Goal: Task Accomplishment & Management: Manage account settings

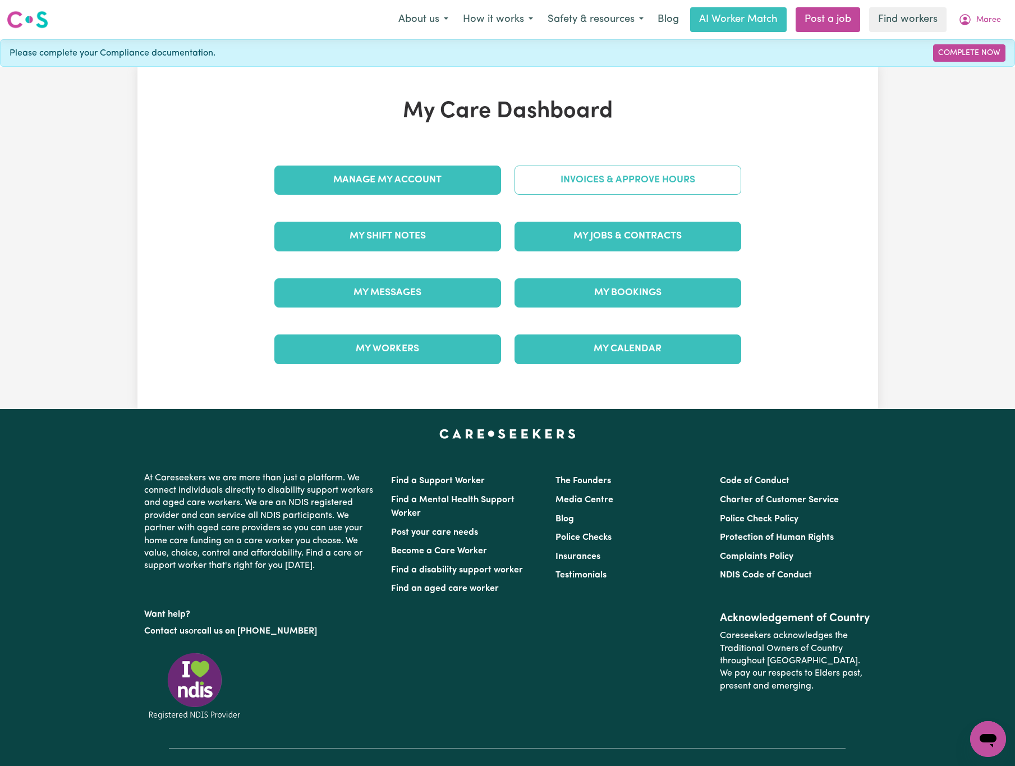
click at [666, 181] on link "Invoices & Approve Hours" at bounding box center [628, 180] width 227 height 29
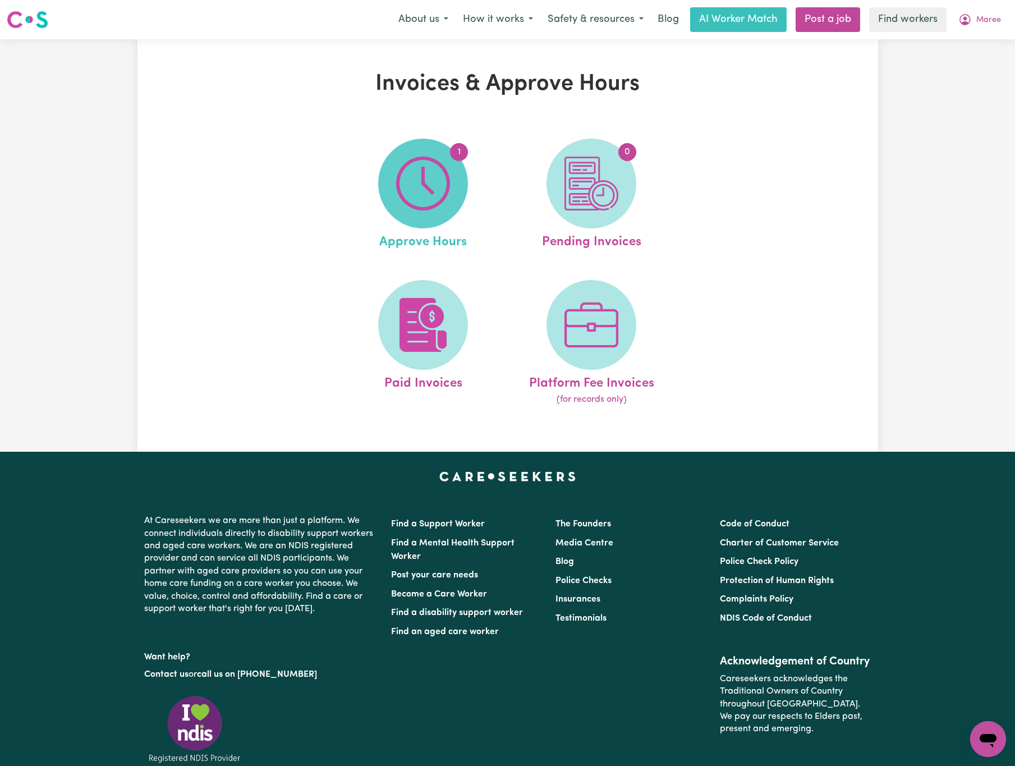
click at [458, 171] on span "1" at bounding box center [423, 184] width 90 height 90
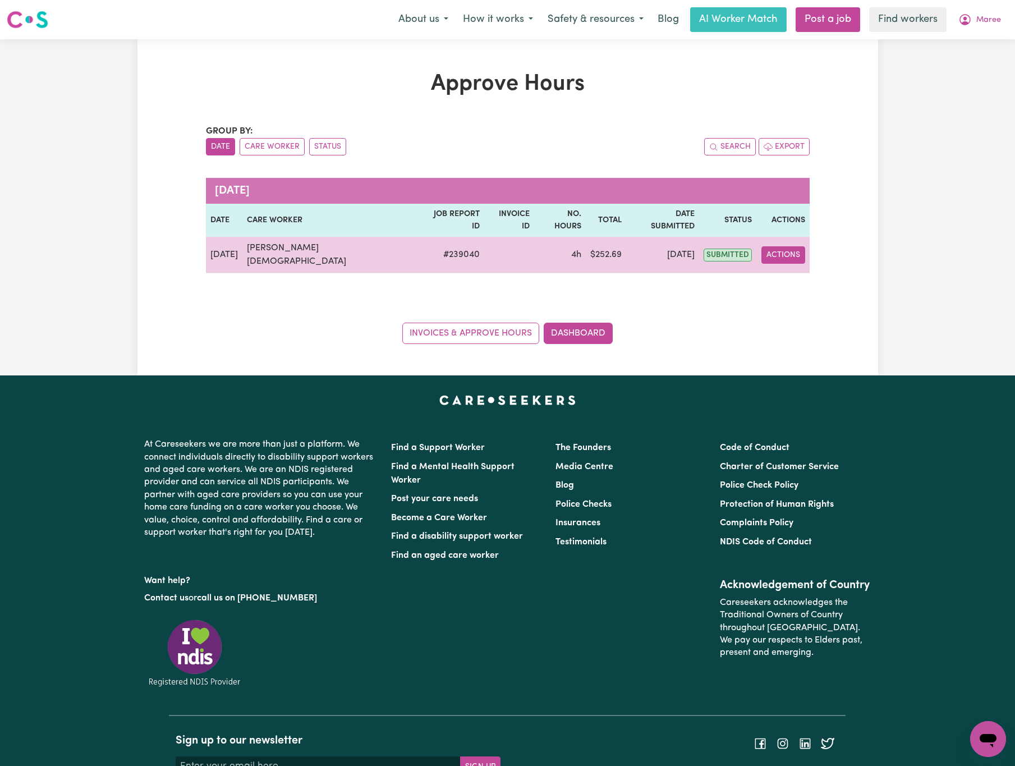
click at [790, 246] on button "Actions" at bounding box center [783, 254] width 44 height 17
click at [812, 270] on link "View Job Report" at bounding box center [821, 281] width 96 height 22
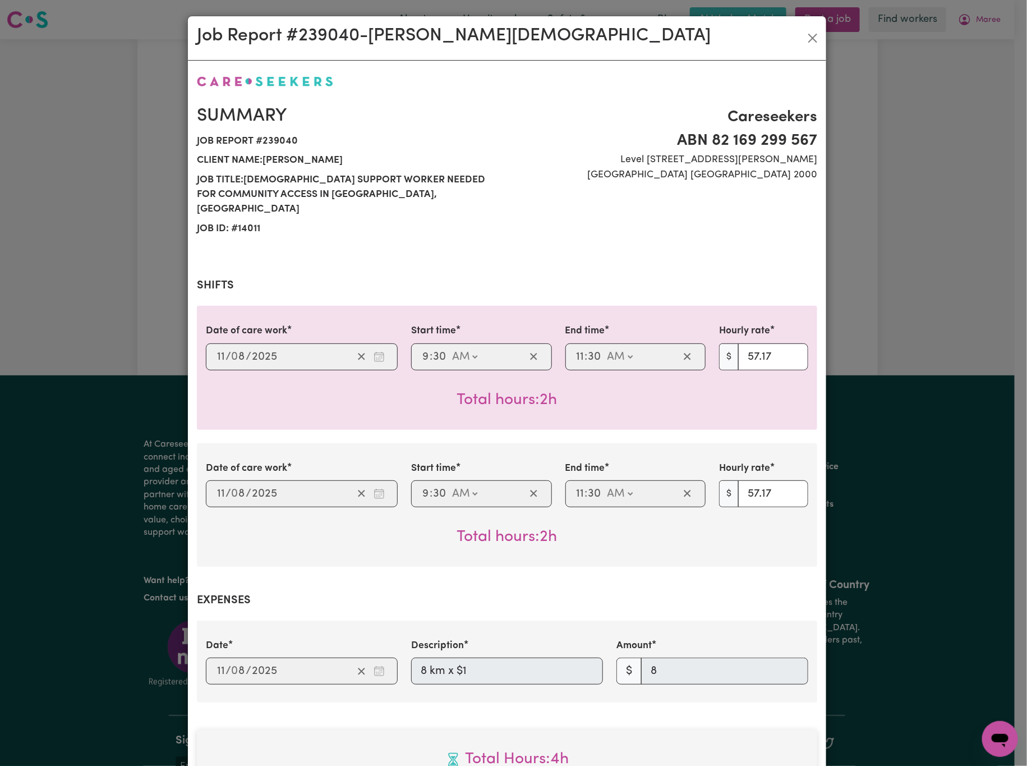
click at [303, 203] on span "Job title: [DEMOGRAPHIC_DATA] Support Worker Needed For Community Access In [GE…" at bounding box center [349, 195] width 304 height 49
click at [622, 192] on div "Careseekers ABN 82 169 299 [STREET_ADDRESS][PERSON_NAME]" at bounding box center [665, 171] width 317 height 133
drag, startPoint x: 260, startPoint y: 160, endPoint x: 370, endPoint y: 157, distance: 110.6
click at [370, 157] on span "Client name: [PERSON_NAME]" at bounding box center [349, 160] width 304 height 19
click at [813, 34] on button "Close" at bounding box center [813, 38] width 18 height 18
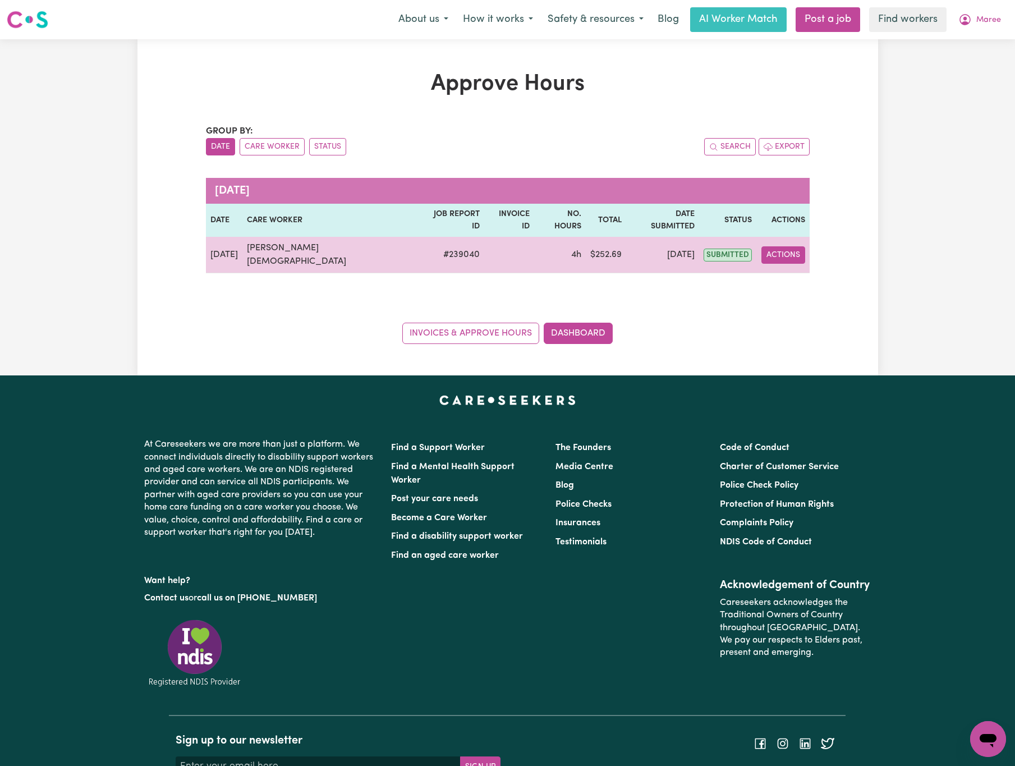
click at [781, 246] on button "Actions" at bounding box center [783, 254] width 44 height 17
click at [783, 246] on button "Actions" at bounding box center [783, 254] width 44 height 17
drag, startPoint x: 318, startPoint y: 241, endPoint x: 253, endPoint y: 242, distance: 65.7
click at [253, 242] on td "[PERSON_NAME][DEMOGRAPHIC_DATA]" at bounding box center [331, 255] width 178 height 36
copy td "[PERSON_NAME][DEMOGRAPHIC_DATA]"
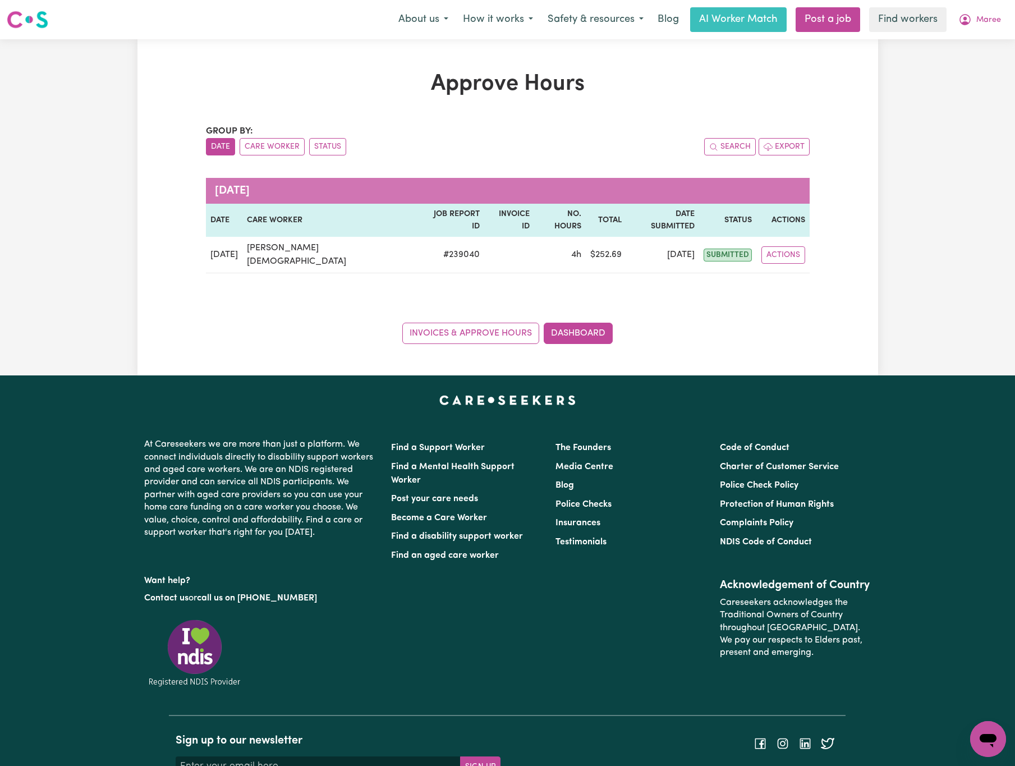
click at [841, 309] on div "Approve Hours Group by: Date Care Worker Status Search Export [DATE] Date Care …" at bounding box center [507, 207] width 741 height 273
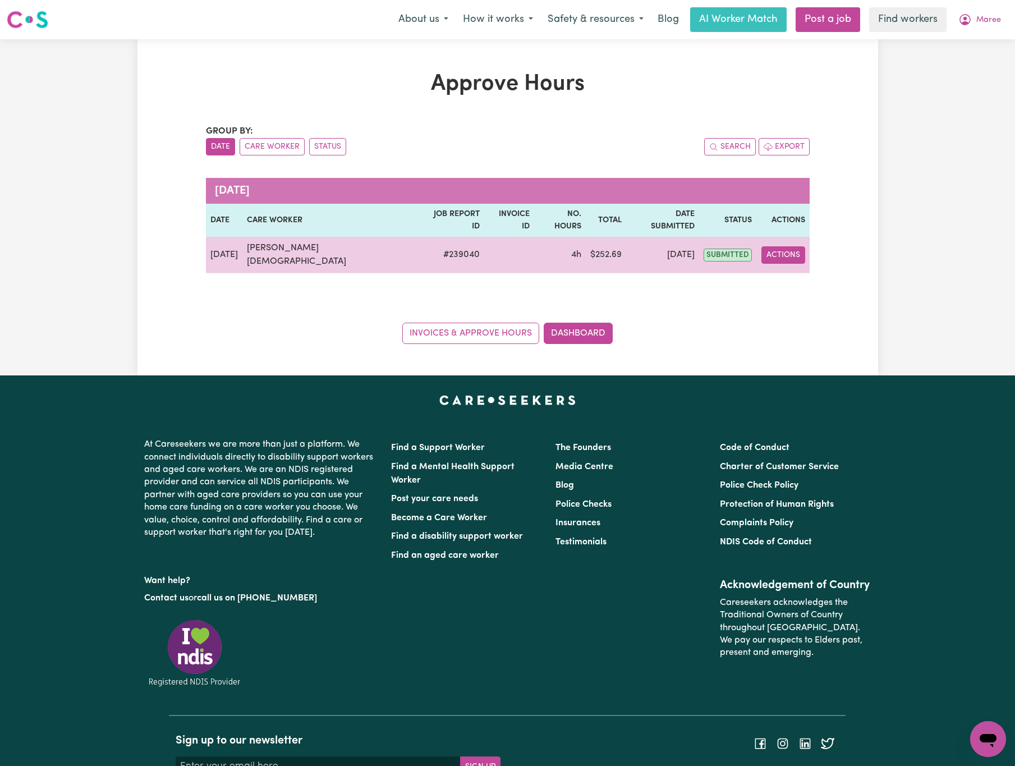
click at [795, 246] on button "Actions" at bounding box center [783, 254] width 44 height 17
click at [813, 272] on link "View Job Report" at bounding box center [821, 281] width 96 height 22
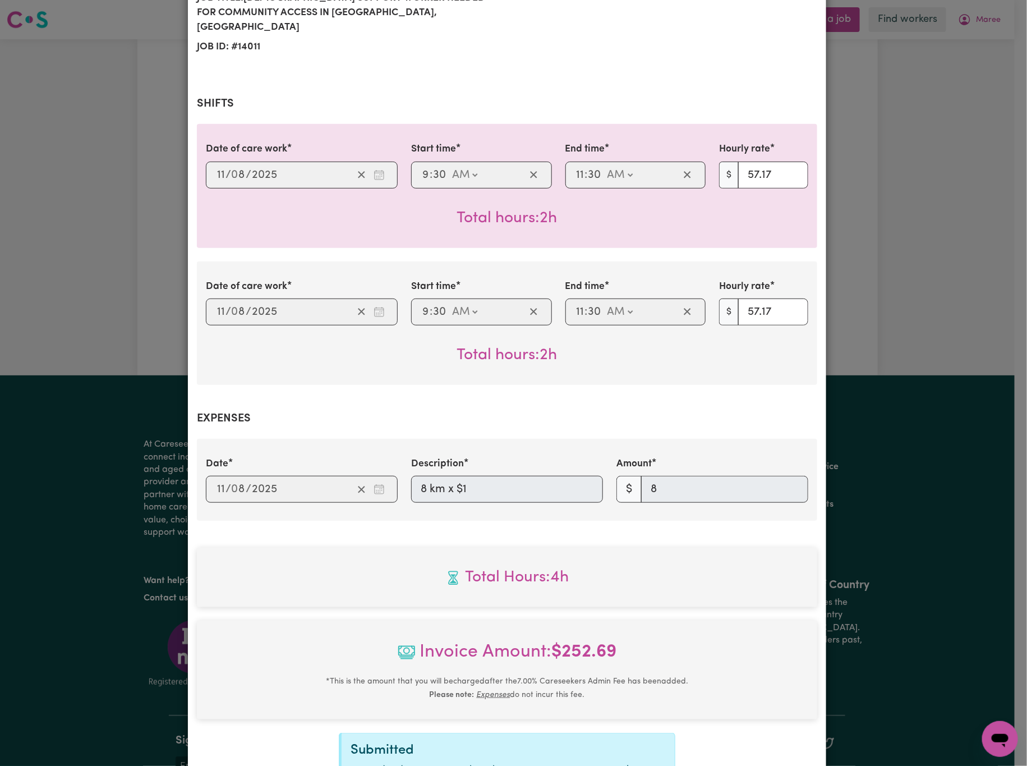
scroll to position [324, 0]
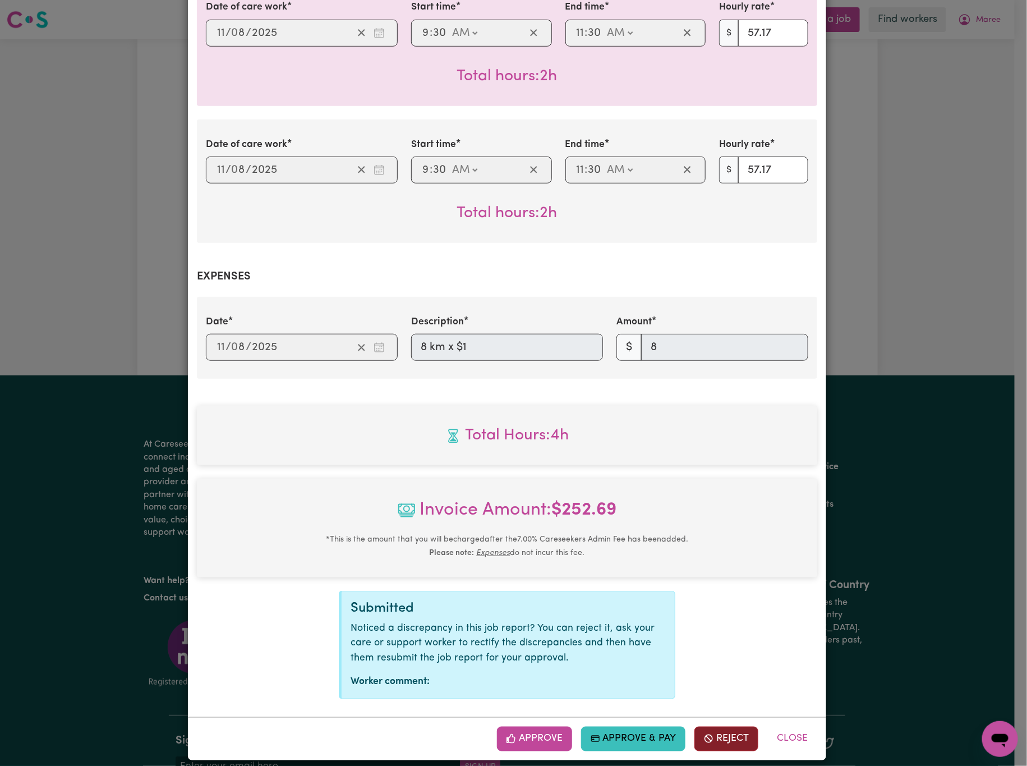
click at [722, 729] on button "Reject" at bounding box center [727, 739] width 64 height 25
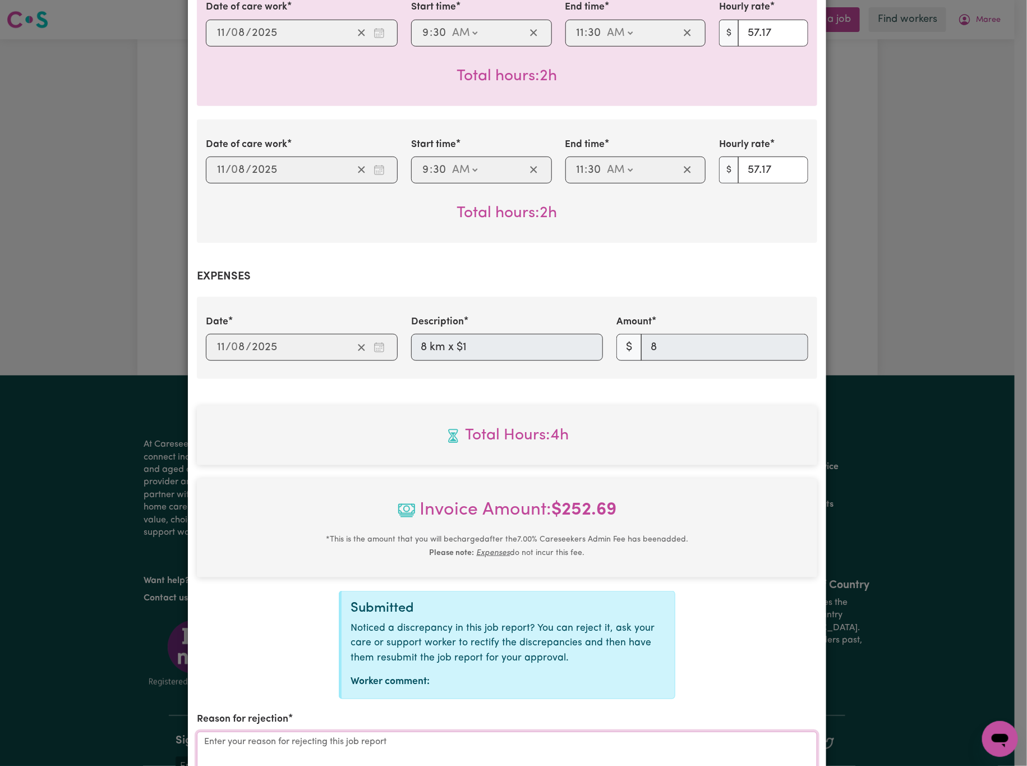
click at [561, 741] on textarea "Reason for rejection" at bounding box center [507, 774] width 621 height 84
click at [328, 741] on textarea "Reason for rejection" at bounding box center [507, 774] width 621 height 84
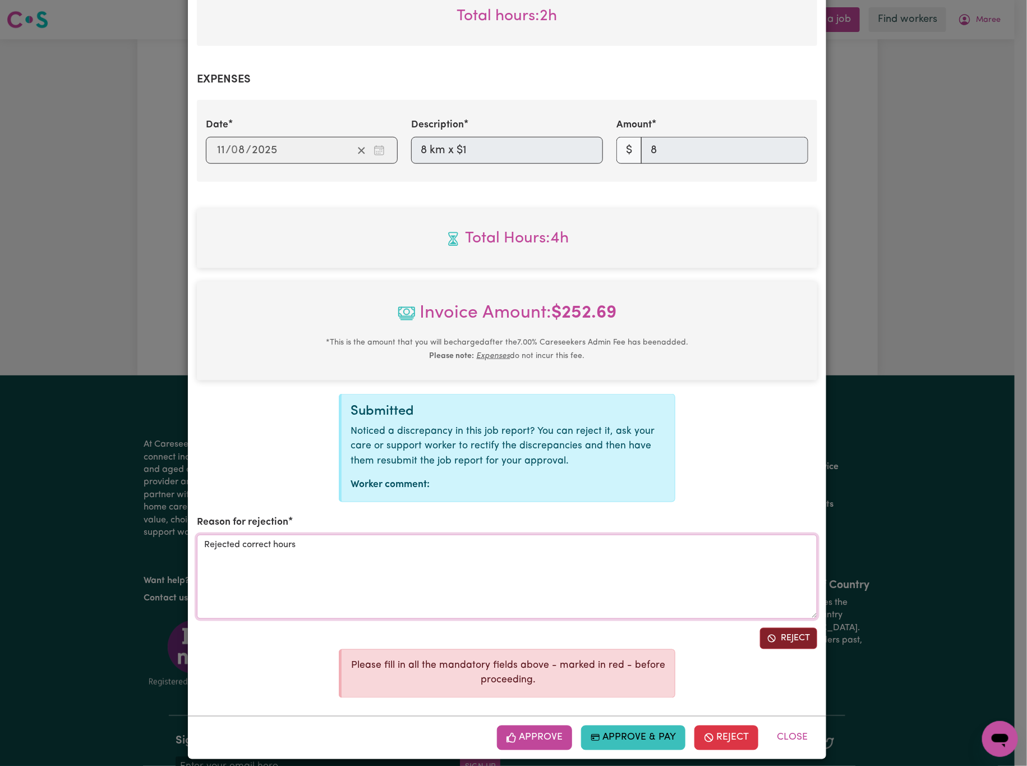
type textarea "Rejected correct hours"
click at [796, 632] on button "Reject" at bounding box center [788, 638] width 57 height 21
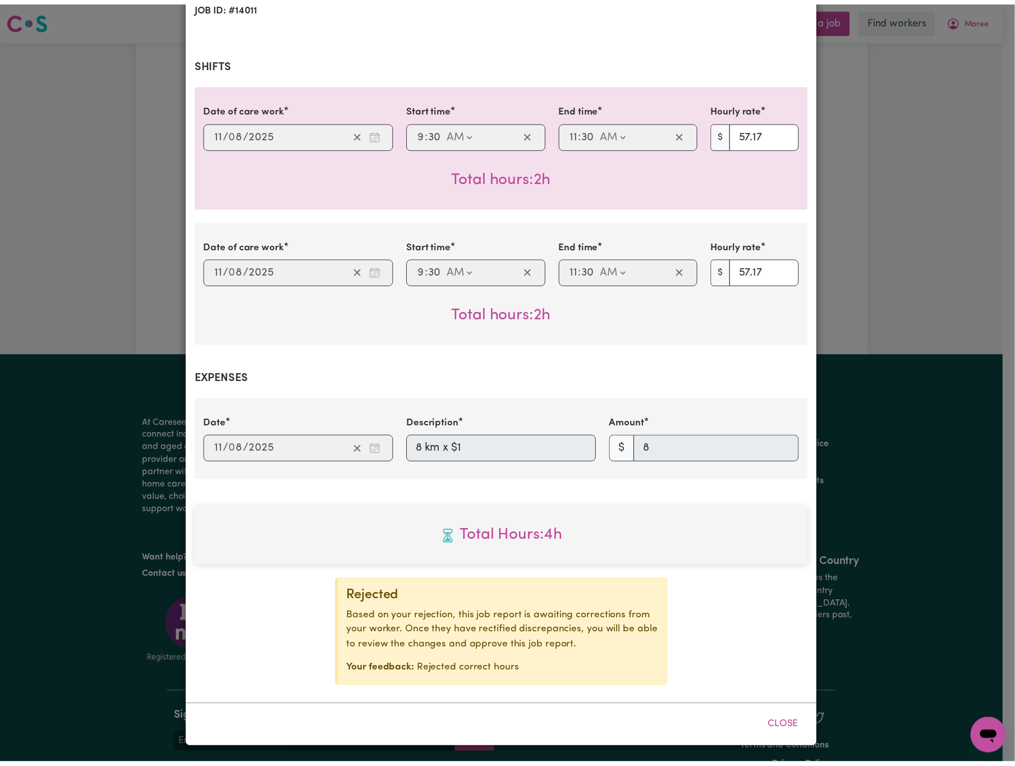
scroll to position [212, 0]
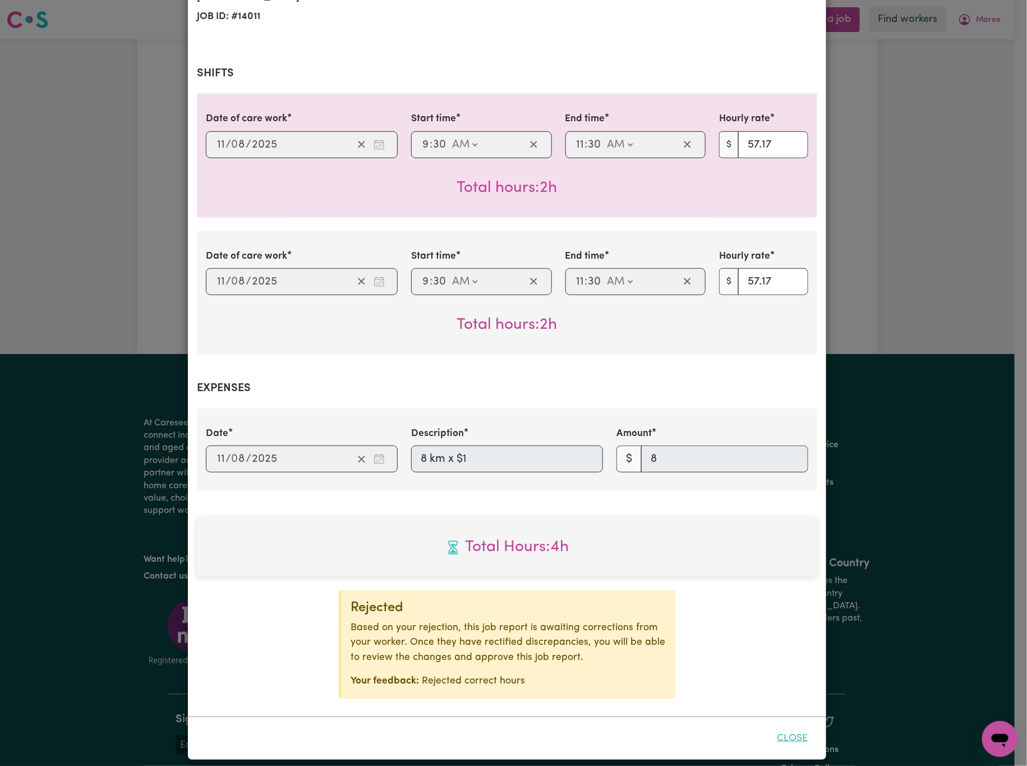
click at [783, 741] on div "Close" at bounding box center [507, 738] width 639 height 43
click at [784, 728] on button "Close" at bounding box center [793, 738] width 50 height 25
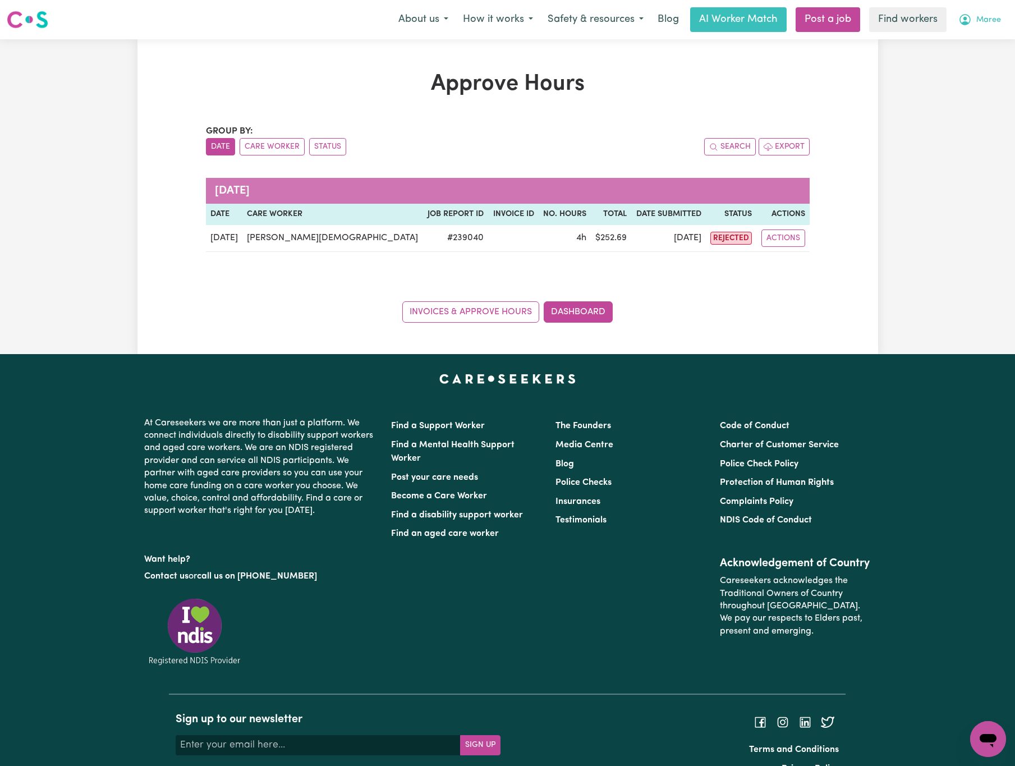
click at [978, 9] on button "Maree" at bounding box center [979, 20] width 57 height 24
click at [990, 64] on link "Logout" at bounding box center [963, 64] width 89 height 21
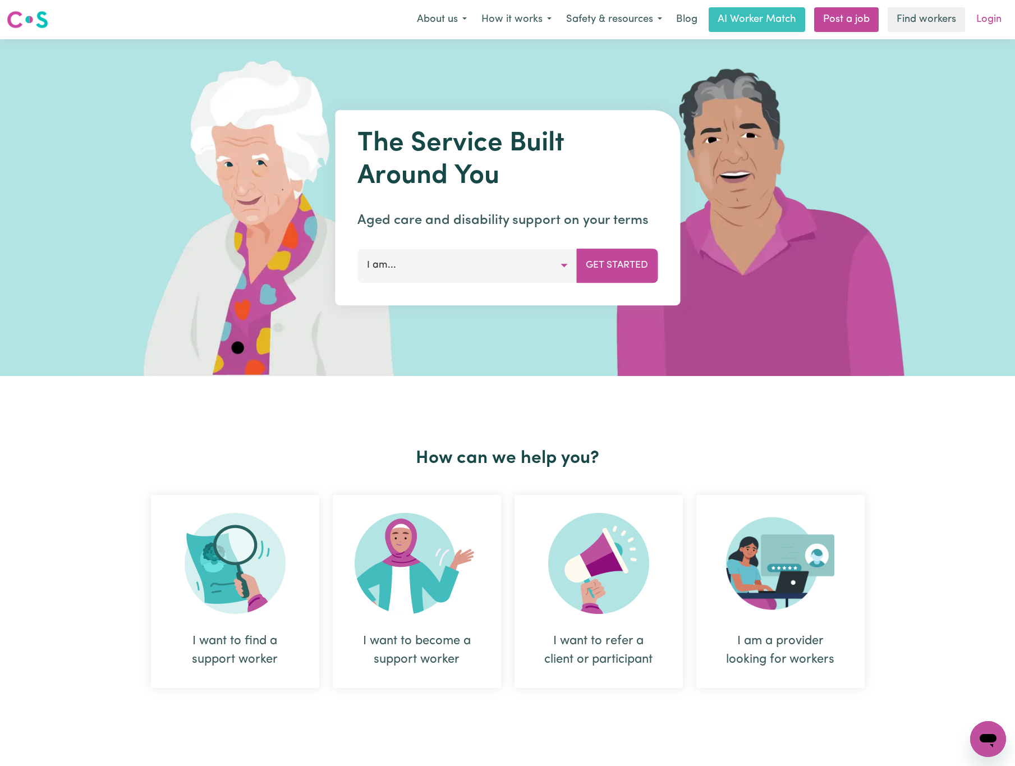
click at [1006, 20] on link "Login" at bounding box center [989, 19] width 39 height 25
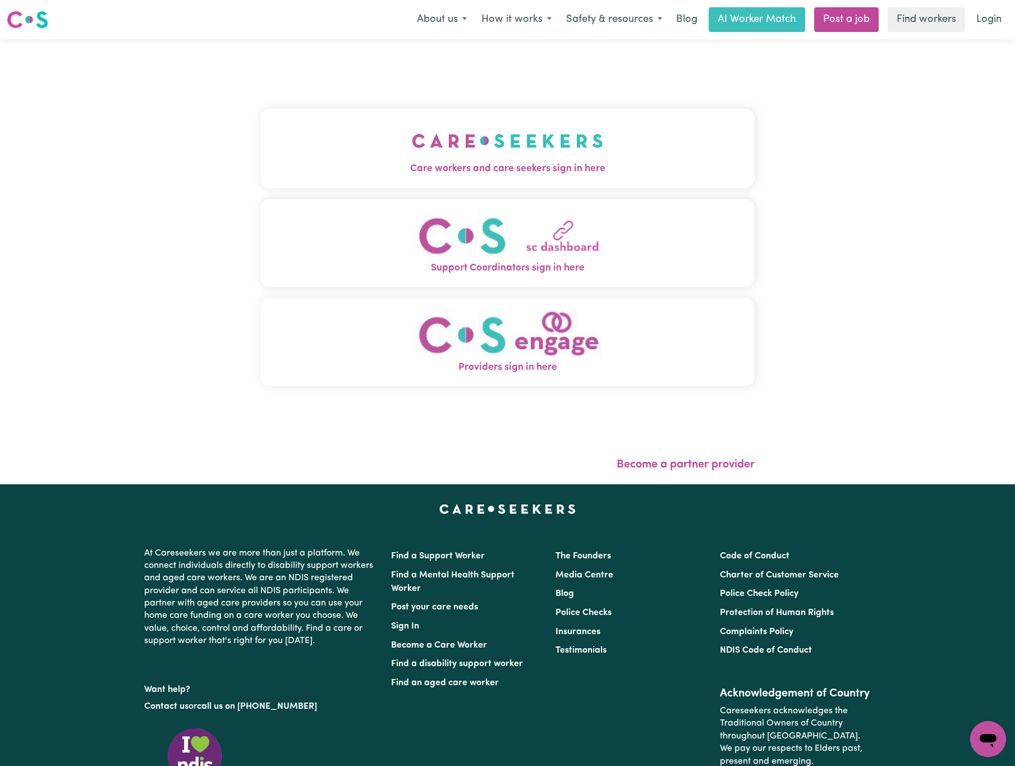
drag, startPoint x: 524, startPoint y: 142, endPoint x: 516, endPoint y: 152, distance: 12.7
click at [524, 144] on img "Care workers and care seekers sign in here" at bounding box center [507, 141] width 191 height 42
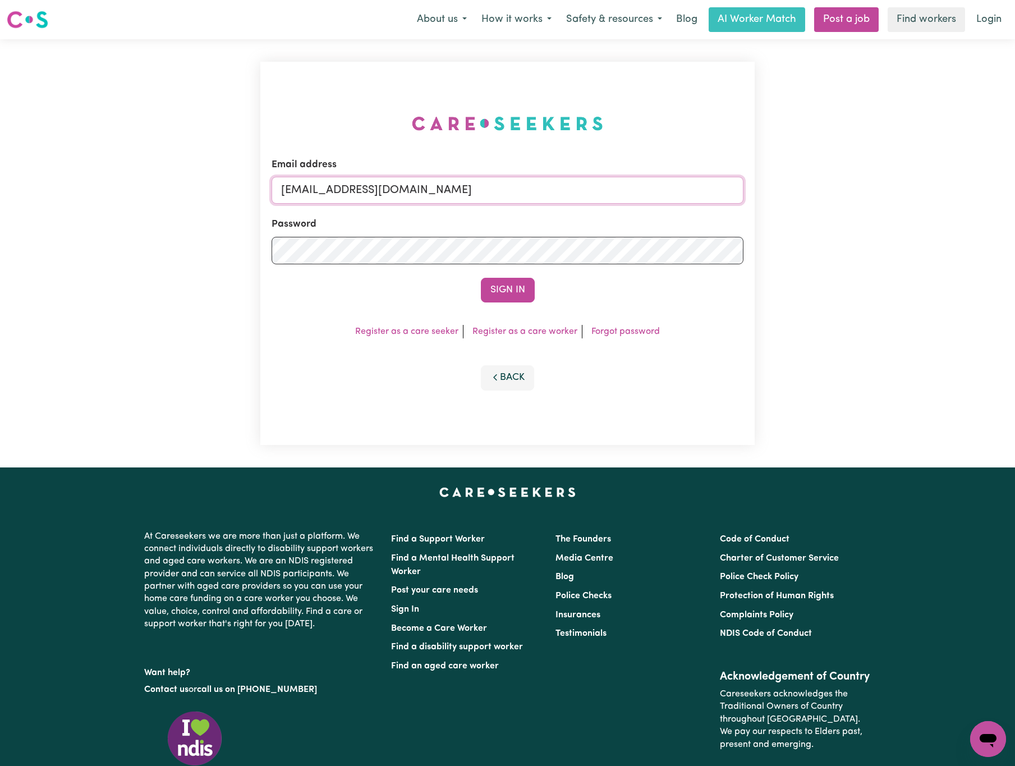
drag, startPoint x: 337, startPoint y: 184, endPoint x: 883, endPoint y: 174, distance: 546.1
click at [883, 174] on div "Email address [EMAIL_ADDRESS][DOMAIN_NAME] Password Sign In Register as a care …" at bounding box center [507, 253] width 1015 height 428
paste input "[EMAIL_ADDRESS]"
type input "[EMAIL_ADDRESS][DOMAIN_NAME]"
click at [481, 278] on button "Sign In" at bounding box center [508, 290] width 54 height 25
